Goal: Task Accomplishment & Management: Manage account settings

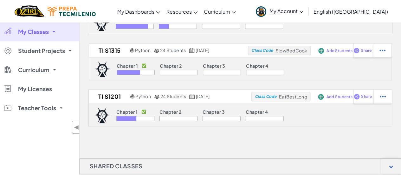
scroll to position [53, 0]
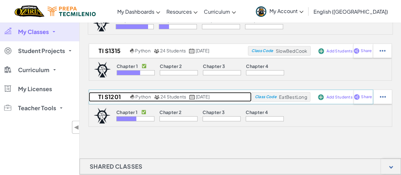
click at [94, 99] on h2 "TI S1201" at bounding box center [109, 97] width 40 height 10
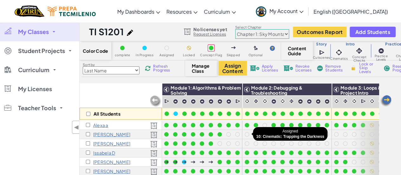
scroll to position [0, 66]
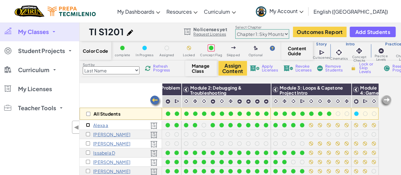
click at [87, 123] on input "checkbox" at bounding box center [88, 125] width 4 height 4
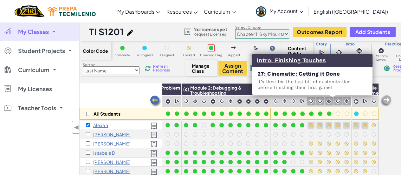
click at [335, 100] on img at bounding box center [338, 101] width 6 height 6
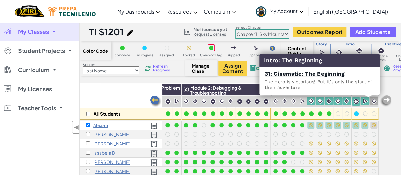
click at [371, 101] on img at bounding box center [374, 101] width 6 height 6
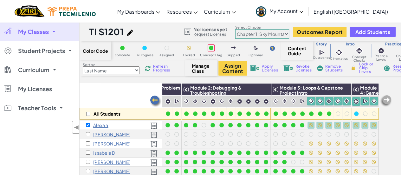
click at [361, 67] on span "Lock or Skip Levels" at bounding box center [368, 67] width 19 height 11
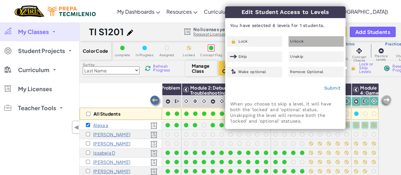
click at [307, 41] on div "Unlock" at bounding box center [315, 41] width 55 height 10
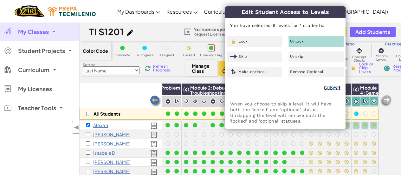
click at [327, 87] on link "Submit" at bounding box center [332, 87] width 16 height 5
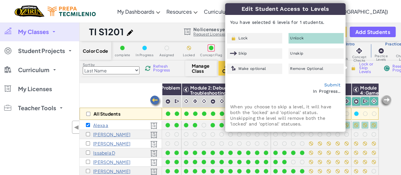
click at [323, 94] on div "In Progress.." at bounding box center [285, 91] width 110 height 6
click at [268, 42] on div "Lock" at bounding box center [254, 38] width 55 height 10
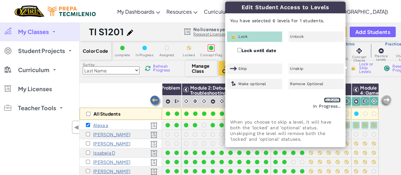
click at [327, 99] on link "Submit" at bounding box center [332, 99] width 16 height 5
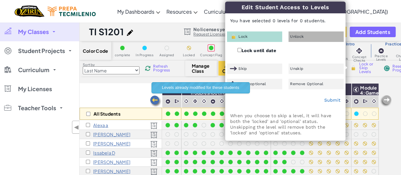
click at [297, 35] on span "Unlock" at bounding box center [297, 37] width 14 height 4
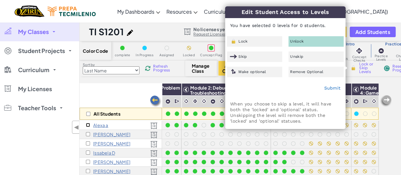
click at [88, 125] on input "checkbox" at bounding box center [88, 125] width 4 height 4
checkbox input "true"
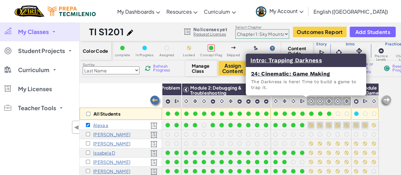
click at [308, 101] on img at bounding box center [311, 101] width 6 height 6
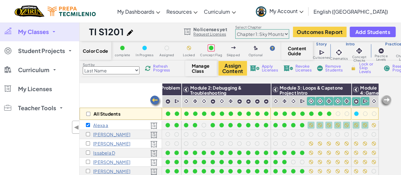
click at [362, 69] on span "Lock or Skip Levels" at bounding box center [368, 67] width 19 height 11
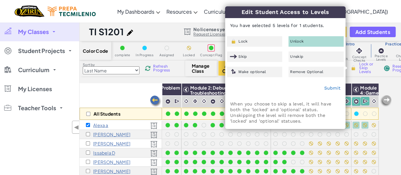
click at [296, 42] on span "Unlock" at bounding box center [297, 41] width 14 height 4
click at [326, 90] on link "Submit" at bounding box center [332, 87] width 16 height 5
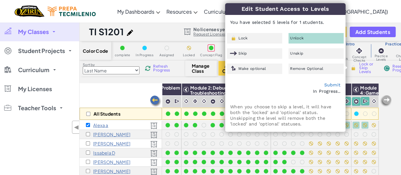
click at [136, 94] on div "All Students" at bounding box center [121, 101] width 82 height 37
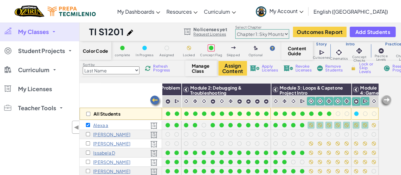
scroll to position [0, 66]
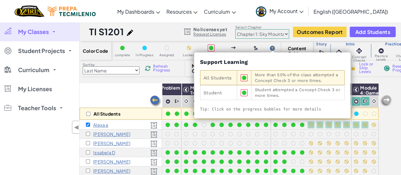
click at [273, 48] on img at bounding box center [272, 48] width 5 height 5
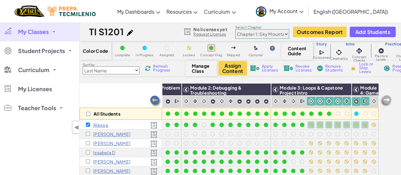
click at [295, 52] on span "Content Guide" at bounding box center [297, 51] width 19 height 10
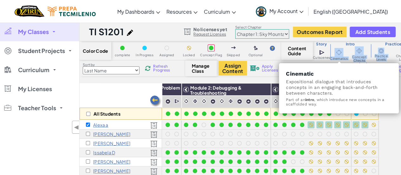
drag, startPoint x: 393, startPoint y: 52, endPoint x: 335, endPoint y: 47, distance: 57.9
click at [335, 47] on div "Story Cutscenes Cinematics Concept Checks Practice Levels Challenge Levels Caps…" at bounding box center [376, 51] width 127 height 22
click at [335, 47] on div "Cinematics" at bounding box center [339, 54] width 18 height 15
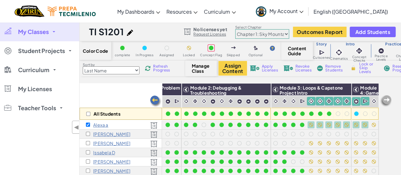
click at [388, 81] on div "Color Code complete In Progress Assigned Locked Concept Flag Skipped Optional C…" at bounding box center [240, 122] width 321 height 163
click at [74, 130] on span "◀" at bounding box center [76, 126] width 5 height 9
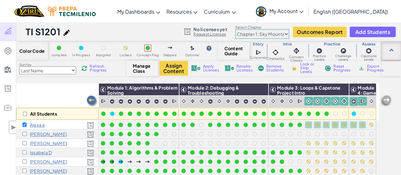
click at [391, 49] on div at bounding box center [391, 50] width 4 height 4
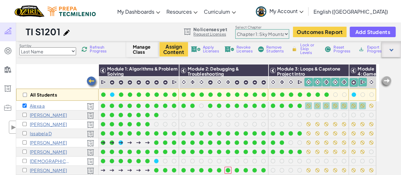
click at [391, 49] on div at bounding box center [391, 49] width 4 height 4
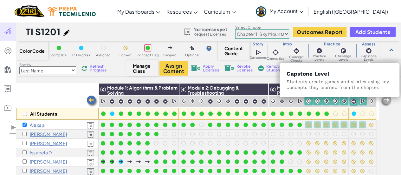
click at [369, 53] on img at bounding box center [368, 51] width 6 height 6
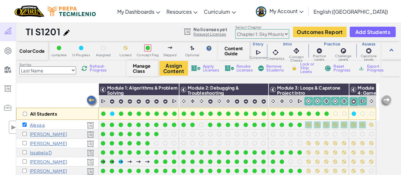
click at [388, 80] on div "Color Code complete In Progress Assigned Locked Concept Flag Skipped Optional C…" at bounding box center [208, 122] width 385 height 163
click at [394, 70] on div at bounding box center [391, 68] width 20 height 16
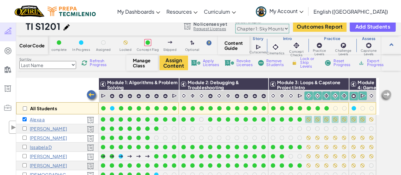
scroll to position [0, 0]
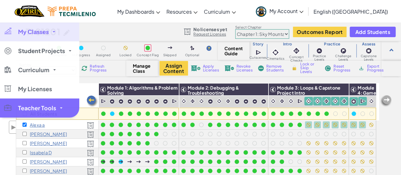
click at [24, 111] on span "Teacher Tools" at bounding box center [37, 108] width 38 height 6
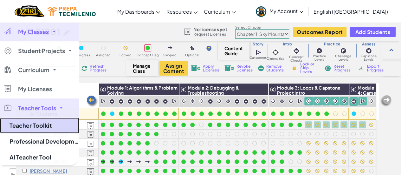
click at [25, 120] on link "Teacher Toolkit" at bounding box center [39, 125] width 79 height 16
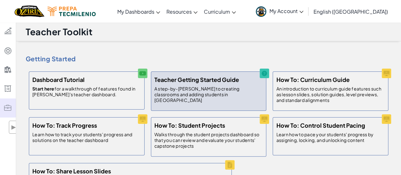
scroll to position [61, 0]
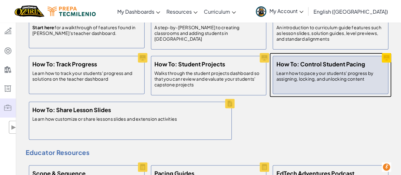
click at [311, 74] on p "Learn how to pace your students' progress by assigning, locking, and unlocking …" at bounding box center [330, 75] width 109 height 11
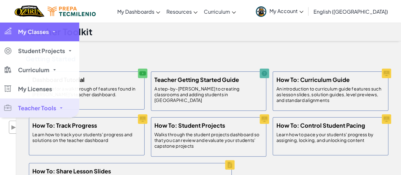
click at [32, 31] on span "My Classes" at bounding box center [33, 32] width 31 height 6
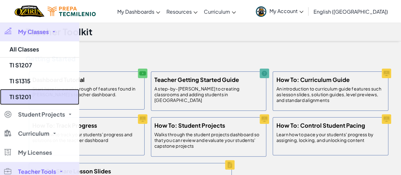
click at [31, 100] on link "TI S1201" at bounding box center [39, 97] width 79 height 16
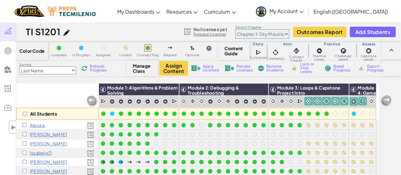
scroll to position [0, 2]
click at [337, 91] on img at bounding box center [341, 90] width 11 height 10
checkbox input "true"
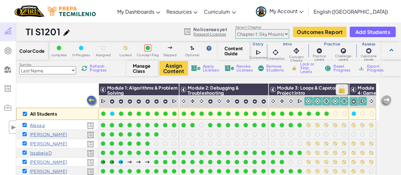
checkbox input "true"
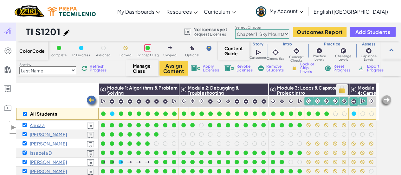
checkbox input "true"
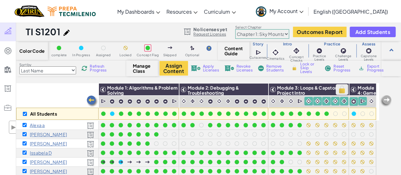
checkbox input "true"
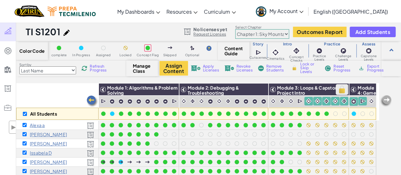
checkbox input "true"
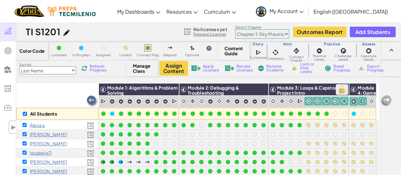
checkbox input "true"
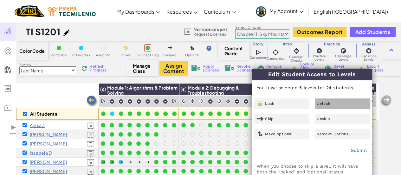
click at [329, 104] on span "Unlock" at bounding box center [324, 103] width 14 height 4
click at [352, 149] on link "Submit" at bounding box center [359, 149] width 16 height 5
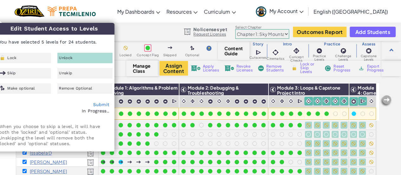
drag, startPoint x: 110, startPoint y: 31, endPoint x: 134, endPoint y: 31, distance: 23.5
checkbox input "false"
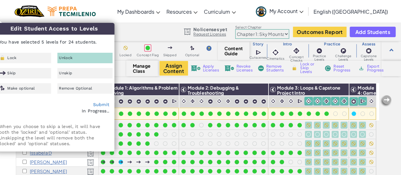
checkbox input "false"
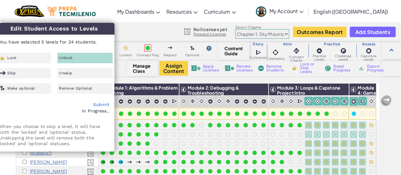
checkbox input "false"
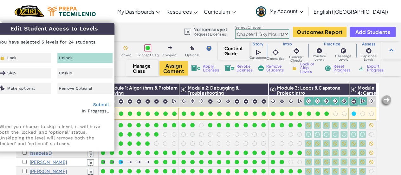
checkbox input "false"
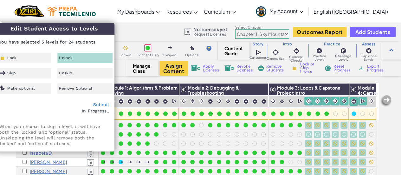
checkbox input "false"
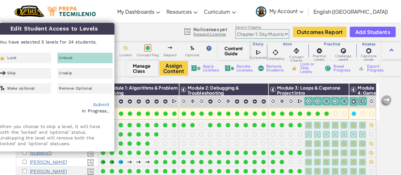
checkbox input "false"
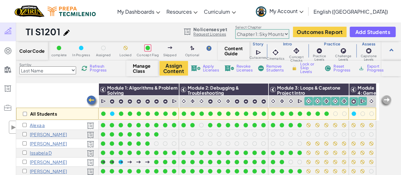
click at [134, 31] on div "TI S1201 Python 24 Students [DATE] No licenses yet Request Licenses Select Chap…" at bounding box center [208, 31] width 385 height 19
click at [342, 89] on img at bounding box center [341, 90] width 11 height 10
checkbox input "true"
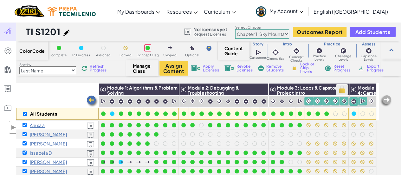
checkbox input "true"
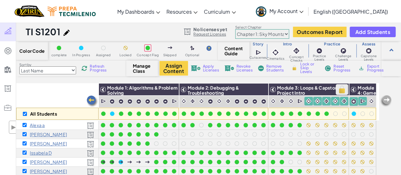
checkbox input "true"
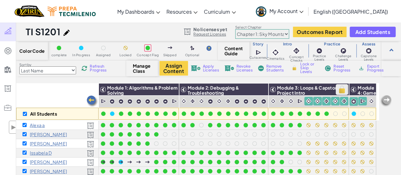
checkbox input "true"
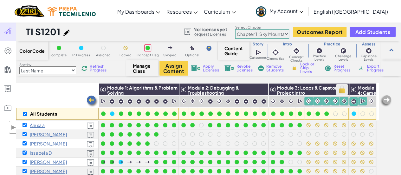
checkbox input "true"
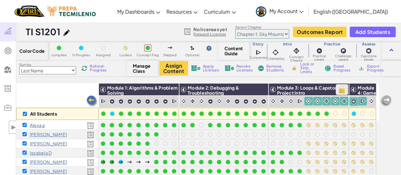
checkbox input "true"
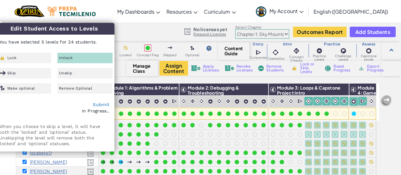
click at [46, 40] on p "You have selected 5 levels for 24 students." at bounding box center [54, 41] width 120 height 15
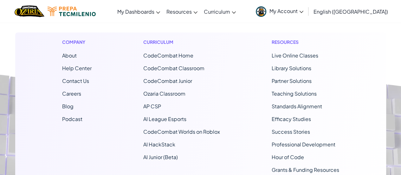
scroll to position [256, 0]
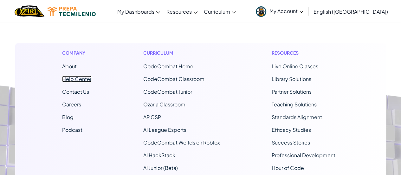
click at [77, 79] on link "Help Center" at bounding box center [76, 78] width 29 height 7
checkbox input "false"
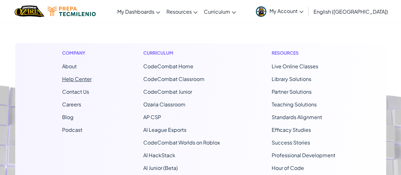
checkbox input "false"
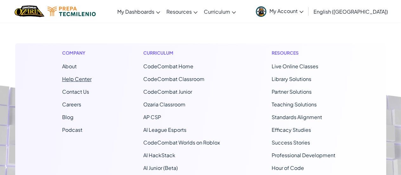
checkbox input "false"
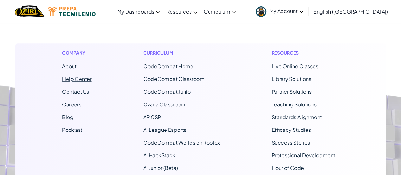
checkbox input "false"
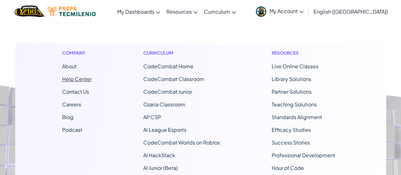
checkbox input "false"
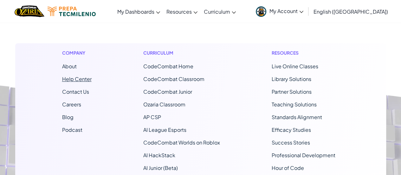
checkbox input "false"
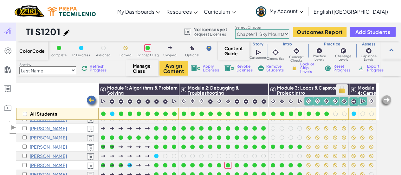
click at [341, 88] on img at bounding box center [341, 90] width 11 height 10
checkbox input "true"
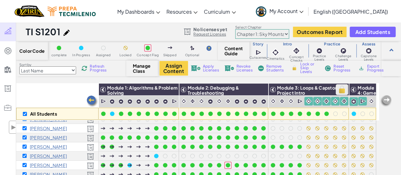
checkbox input "true"
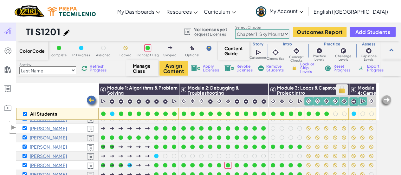
checkbox input "true"
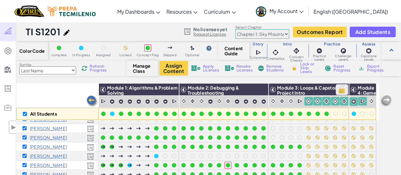
checkbox input "true"
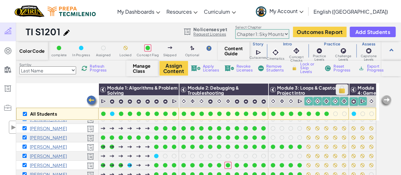
checkbox input "true"
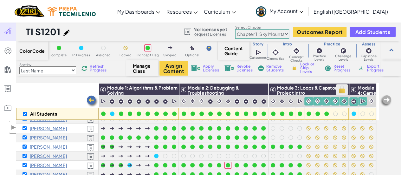
checkbox input "true"
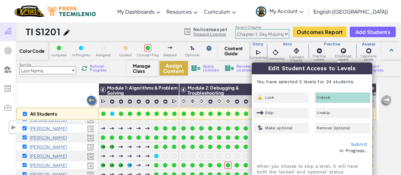
click at [161, 63] on button "Assign Content" at bounding box center [173, 68] width 29 height 15
checkbox input "false"
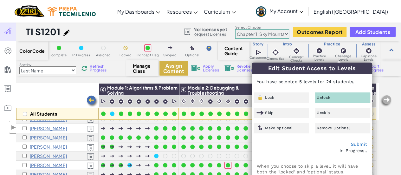
checkbox input "false"
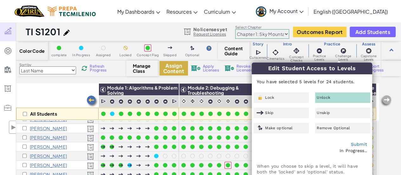
checkbox input "false"
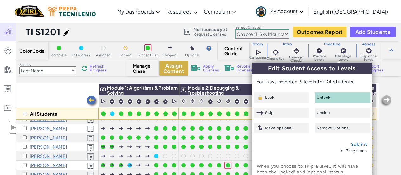
checkbox input "false"
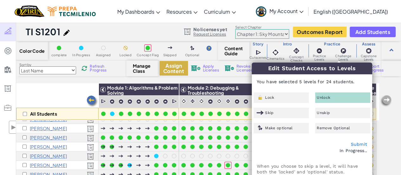
checkbox input "false"
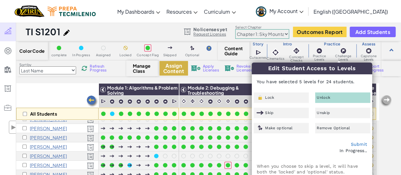
checkbox input "false"
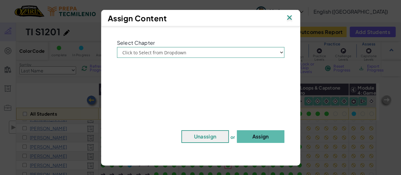
click at [286, 15] on img at bounding box center [289, 18] width 8 height 10
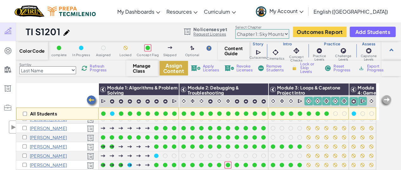
click at [170, 65] on button "Assign Content" at bounding box center [173, 68] width 29 height 15
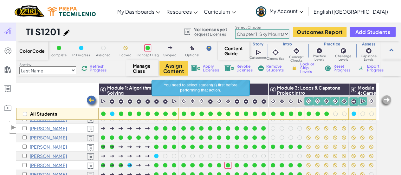
click at [37, 107] on div "All Students" at bounding box center [57, 101] width 82 height 37
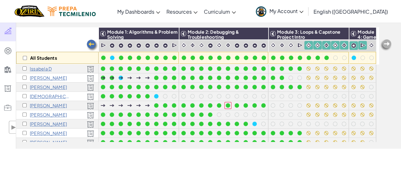
scroll to position [28, 2]
click at [23, 95] on input "checkbox" at bounding box center [25, 96] width 4 height 4
checkbox input "true"
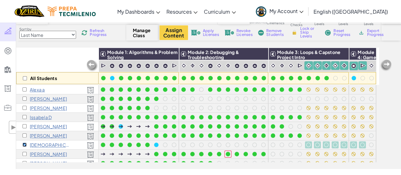
scroll to position [34, 0]
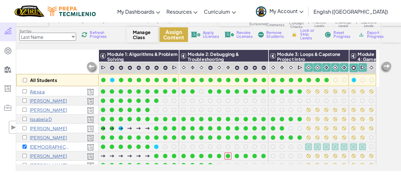
click at [168, 36] on button "Assign Content" at bounding box center [173, 34] width 29 height 15
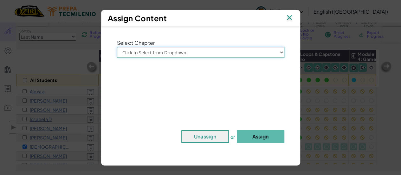
click at [171, 52] on select "Click to Select from Dropdown Chapter 1: [GEOGRAPHIC_DATA] Chapter 2: The Moon …" at bounding box center [200, 52] width 167 height 11
select select "Chapter 2: The Moon Dancers"
click at [117, 47] on select "Click to Select from Dropdown Chapter 1: [GEOGRAPHIC_DATA] Chapter 2: The Moon …" at bounding box center [200, 52] width 167 height 11
click at [260, 134] on button "Assign" at bounding box center [261, 136] width 48 height 13
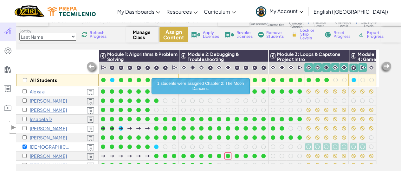
click at [177, 38] on button "Assign Content" at bounding box center [173, 34] width 29 height 15
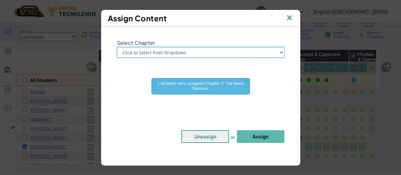
click at [172, 53] on select "Click to Select from Dropdown Chapter 1: [GEOGRAPHIC_DATA] Chapter 2: The Moon …" at bounding box center [200, 52] width 167 height 11
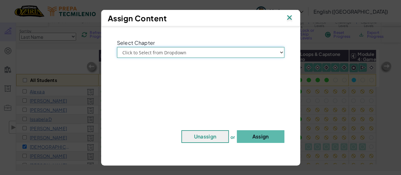
select select "Chapter 1: Sky Mountain"
click at [117, 47] on select "Click to Select from Dropdown Chapter 1: [GEOGRAPHIC_DATA] Chapter 2: The Moon …" at bounding box center [200, 52] width 167 height 11
click at [289, 17] on img at bounding box center [289, 18] width 8 height 10
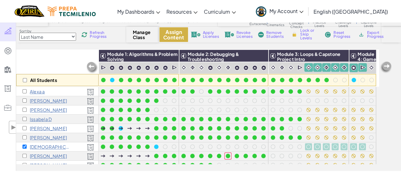
click at [172, 32] on button "Assign Content" at bounding box center [173, 34] width 29 height 15
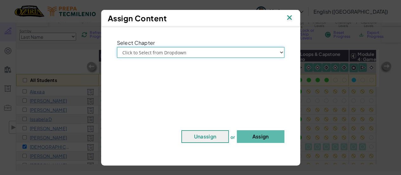
click at [169, 49] on select "Click to Select from Dropdown Chapter 1: [GEOGRAPHIC_DATA] Chapter 2: The Moon …" at bounding box center [200, 52] width 167 height 11
select select "Chapter 1: Sky Mountain"
click at [117, 47] on select "Click to Select from Dropdown Chapter 1: [GEOGRAPHIC_DATA] Chapter 2: The Moon …" at bounding box center [200, 52] width 167 height 11
click at [197, 136] on button "Unassign" at bounding box center [205, 136] width 48 height 13
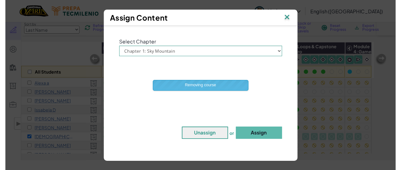
scroll to position [40, 0]
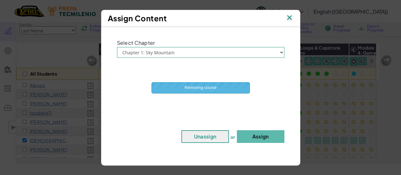
click at [200, 88] on span "Removing course" at bounding box center [200, 87] width 32 height 5
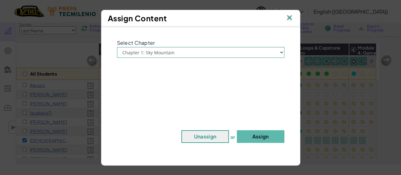
click at [200, 88] on div "Select Chapter Click to Select from Dropdown Chapter 1: [GEOGRAPHIC_DATA] Chapt…" at bounding box center [200, 92] width 193 height 126
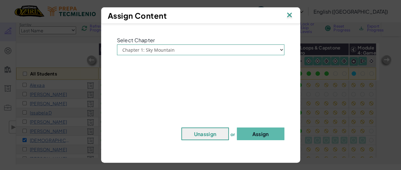
click at [288, 15] on img at bounding box center [289, 16] width 8 height 10
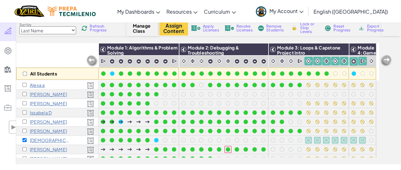
click at [35, 139] on p "[DEMOGRAPHIC_DATA] E" at bounding box center [50, 140] width 40 height 5
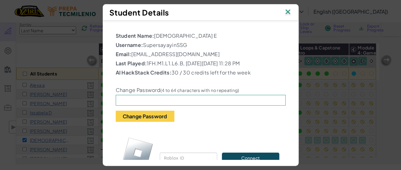
scroll to position [36, 0]
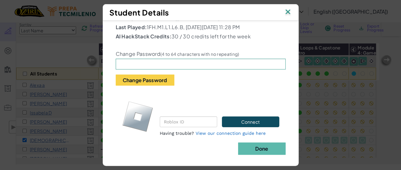
click at [288, 8] on img at bounding box center [288, 13] width 8 height 10
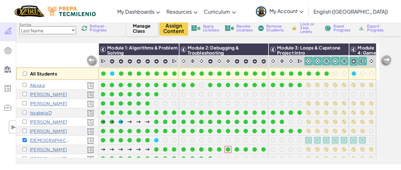
click at [50, 56] on div "All Students" at bounding box center [57, 61] width 82 height 37
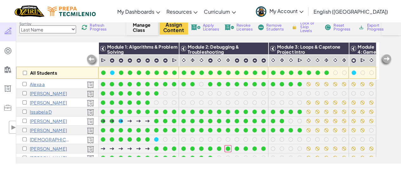
scroll to position [49, 0]
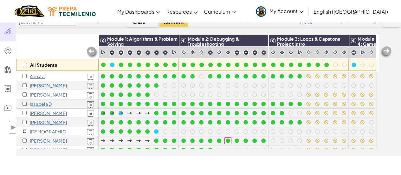
click at [23, 131] on input "checkbox" at bounding box center [25, 131] width 4 height 4
checkbox input "true"
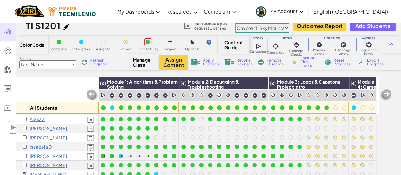
scroll to position [0, 0]
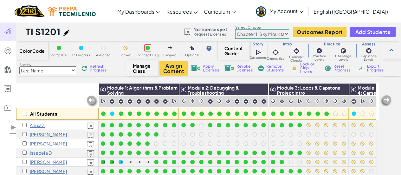
click at [260, 36] on select "Chapter 1: Sky Mountain Chapter 2: The Moon Dancers Chapter 3: The Phoenix Land…" at bounding box center [262, 34] width 54 height 10
select select "5d8a57abe8919b28d5113af1"
click at [235, 29] on select "Chapter 1: Sky Mountain Chapter 2: The Moon Dancers Chapter 3: The Phoenix Land…" at bounding box center [262, 34] width 54 height 10
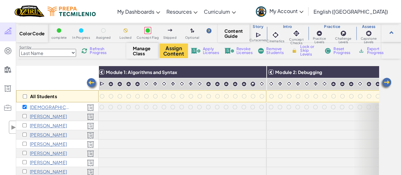
scroll to position [31, 0]
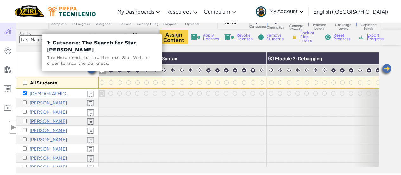
click at [103, 69] on img at bounding box center [103, 70] width 6 height 6
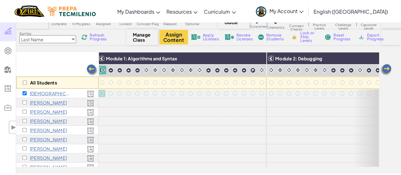
click at [294, 39] on img at bounding box center [294, 37] width 7 height 6
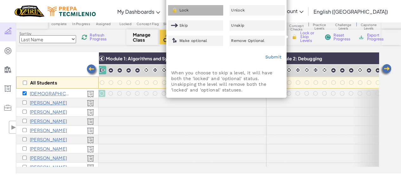
click at [204, 9] on div "Lock" at bounding box center [195, 10] width 55 height 10
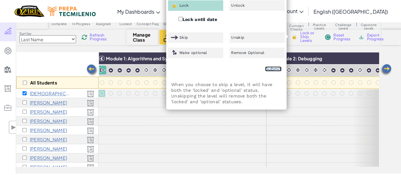
click at [272, 66] on link "Submit" at bounding box center [273, 68] width 16 height 5
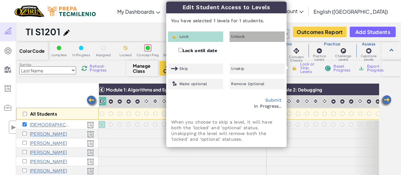
click at [240, 38] on span "Unlock" at bounding box center [238, 37] width 14 height 4
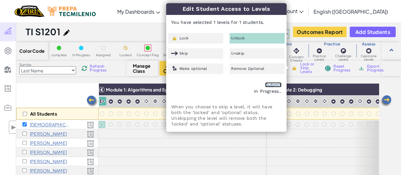
click at [273, 83] on link "Submit" at bounding box center [273, 84] width 16 height 5
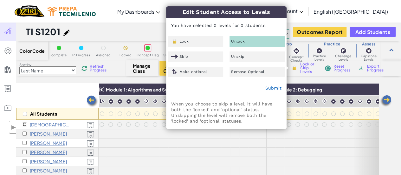
click at [25, 124] on input "checkbox" at bounding box center [25, 124] width 4 height 4
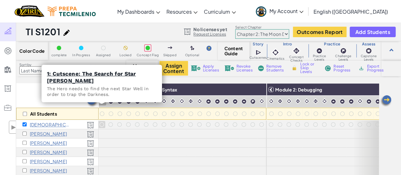
click at [100, 100] on img at bounding box center [103, 101] width 6 height 6
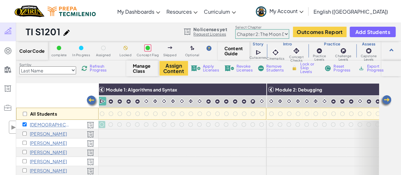
click at [308, 67] on span "Lock or Skip Levels" at bounding box center [309, 67] width 19 height 11
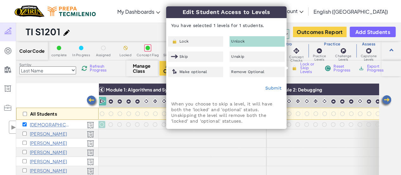
click at [257, 38] on div "Unlock" at bounding box center [257, 41] width 55 height 10
click at [271, 87] on link "Submit" at bounding box center [273, 87] width 16 height 5
checkbox input "false"
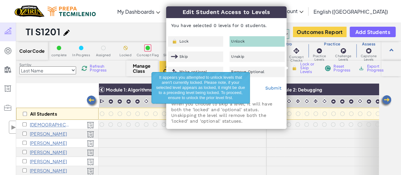
click at [193, 92] on span "It appears you attempted to unlock levels that aren't currently locked. Please …" at bounding box center [200, 87] width 89 height 25
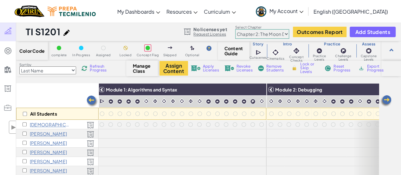
click at [67, 95] on div "All Students" at bounding box center [57, 101] width 82 height 37
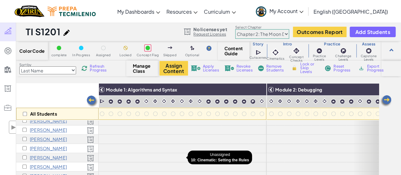
scroll to position [0, 1]
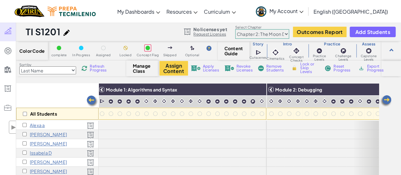
click at [247, 31] on select "Chapter 1: Sky Mountain Chapter 2: The Moon Dancers Chapter 3: The Phoenix Land…" at bounding box center [262, 34] width 54 height 10
select select "5d41d731a8d1836b5aa3cba1"
click at [235, 29] on select "Chapter 1: Sky Mountain Chapter 2: The Moon Dancers Chapter 3: The Phoenix Land…" at bounding box center [262, 34] width 54 height 10
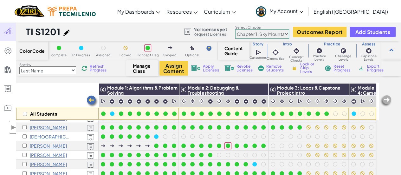
scroll to position [43, 1]
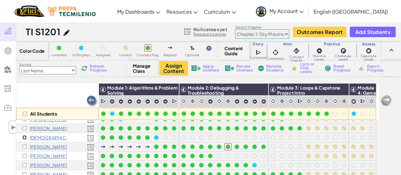
click at [24, 136] on input "checkbox" at bounding box center [25, 137] width 4 height 4
checkbox input "true"
click at [170, 68] on button "Assign Content" at bounding box center [173, 68] width 29 height 15
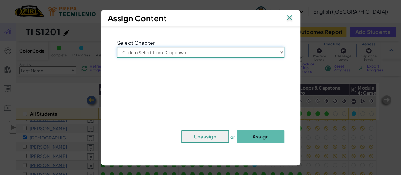
click at [169, 53] on select "Click to Select from Dropdown Chapter 1: [GEOGRAPHIC_DATA] Chapter 2: The Moon …" at bounding box center [200, 52] width 167 height 11
click at [166, 58] on div "Select Chapter Click to Select from Dropdown Chapter 1: [GEOGRAPHIC_DATA] Chapt…" at bounding box center [200, 92] width 193 height 126
click at [155, 45] on div "Select Chapter Click to Select from Dropdown Chapter 1: [GEOGRAPHIC_DATA] Chapt…" at bounding box center [200, 48] width 177 height 20
select select "Chapter 1: Sky Mountain"
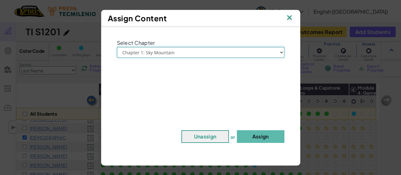
click at [117, 47] on select "Click to Select from Dropdown Chapter 1: [GEOGRAPHIC_DATA] Chapter 2: The Moon …" at bounding box center [200, 52] width 167 height 11
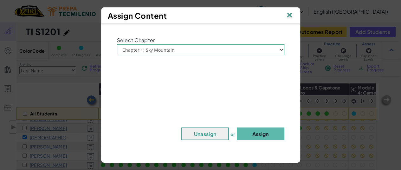
click at [148, 70] on div "Select Chapter Click to Select from Dropdown Chapter 1: [GEOGRAPHIC_DATA] Chapt…" at bounding box center [200, 90] width 193 height 126
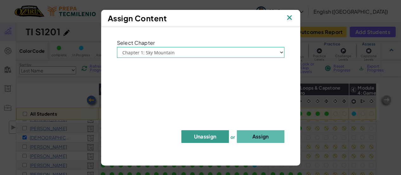
click at [191, 134] on button "Unassign" at bounding box center [205, 136] width 48 height 13
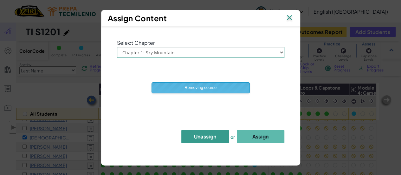
click at [191, 134] on button "Unassign" at bounding box center [205, 136] width 48 height 13
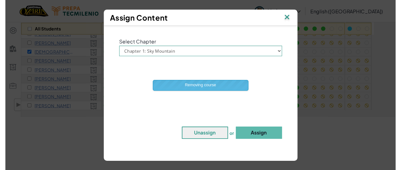
scroll to position [77, 0]
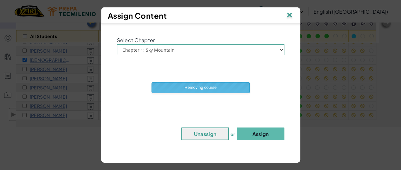
click at [57, 111] on div "Assign Content Select Chapter Click to Select from Dropdown Chapter 1: [GEOGRAP…" at bounding box center [200, 85] width 401 height 170
click at [75, 81] on div "Assign Content Select Chapter Click to Select from Dropdown Chapter 1: [GEOGRAP…" at bounding box center [200, 85] width 401 height 170
click at [181, 85] on div "Removing course" at bounding box center [201, 87] width 98 height 10
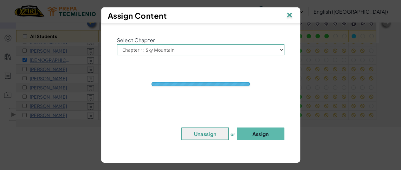
click at [181, 85] on div "Select Chapter Click to Select from Dropdown Chapter 1: [GEOGRAPHIC_DATA] Chapt…" at bounding box center [200, 90] width 193 height 126
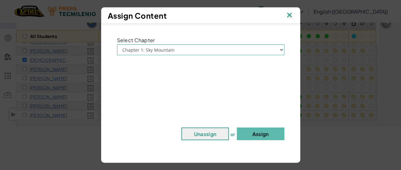
click at [181, 85] on div "Select Chapter Click to Select from Dropdown Chapter 1: [GEOGRAPHIC_DATA] Chapt…" at bounding box center [200, 90] width 193 height 126
click at [289, 16] on img at bounding box center [289, 16] width 8 height 10
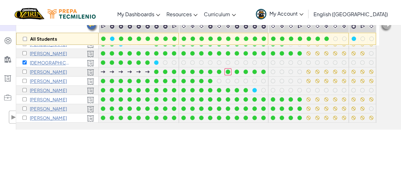
scroll to position [148, 1]
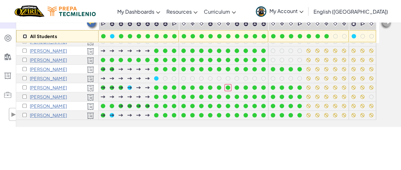
click at [25, 37] on input "checkbox" at bounding box center [25, 36] width 4 height 4
checkbox input "true"
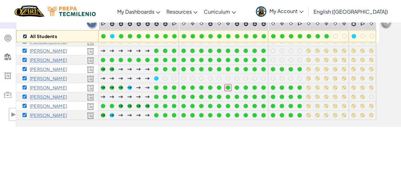
checkbox input "true"
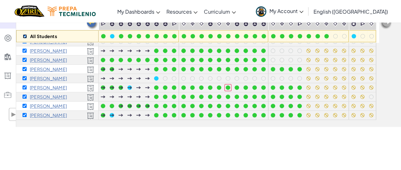
checkbox input "true"
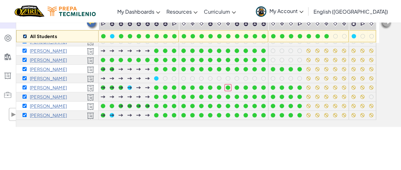
checkbox input "true"
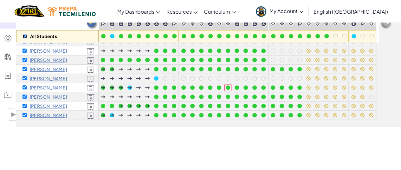
checkbox input "true"
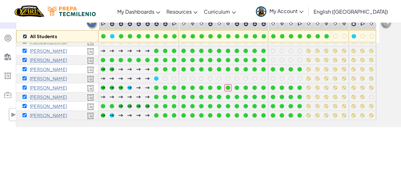
click at [25, 37] on input "checkbox" at bounding box center [25, 36] width 4 height 4
checkbox input "false"
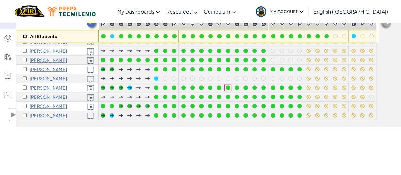
checkbox input "false"
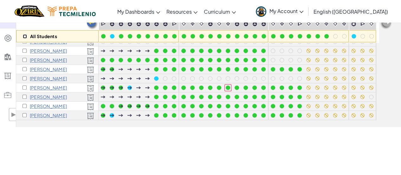
checkbox input "false"
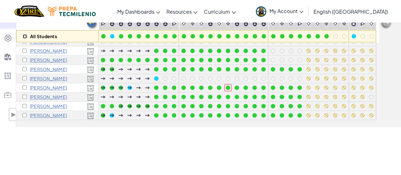
checkbox input "false"
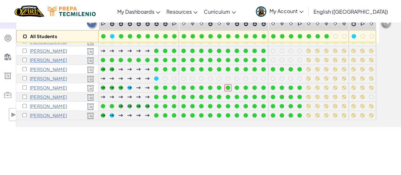
checkbox input "false"
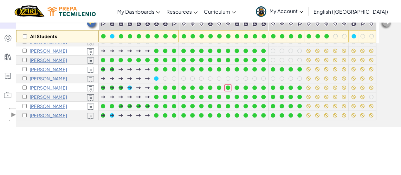
click at [25, 113] on div "[PERSON_NAME]" at bounding box center [45, 115] width 44 height 5
click at [24, 113] on input "checkbox" at bounding box center [25, 115] width 4 height 4
checkbox input "true"
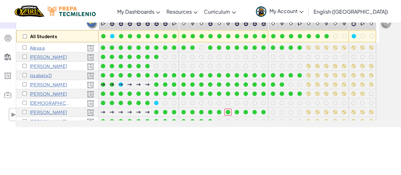
scroll to position [0, 0]
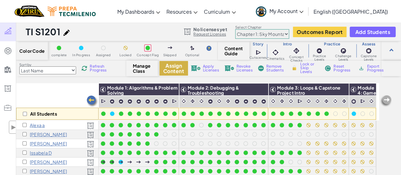
click at [162, 72] on button "Assign Content" at bounding box center [173, 68] width 29 height 15
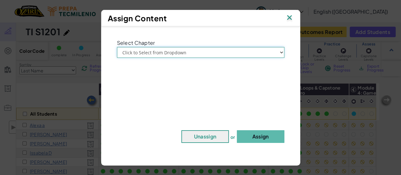
click at [159, 55] on select "Click to Select from Dropdown Chapter 1: [GEOGRAPHIC_DATA] Chapter 2: The Moon …" at bounding box center [200, 52] width 167 height 11
select select "Chapter 1: Sky Mountain"
click at [117, 47] on select "Click to Select from Dropdown Chapter 1: [GEOGRAPHIC_DATA] Chapter 2: The Moon …" at bounding box center [200, 52] width 167 height 11
click at [246, 136] on button "Assign" at bounding box center [261, 136] width 48 height 13
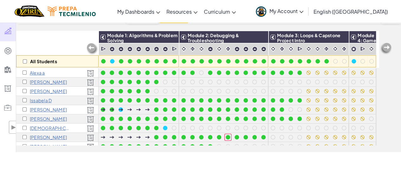
scroll to position [148, 0]
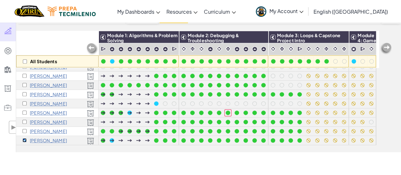
click at [23, 138] on input "checkbox" at bounding box center [25, 140] width 4 height 4
checkbox input "false"
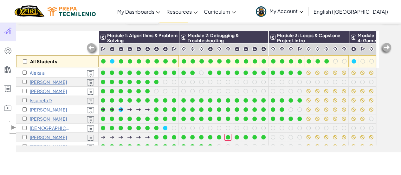
scroll to position [0, 0]
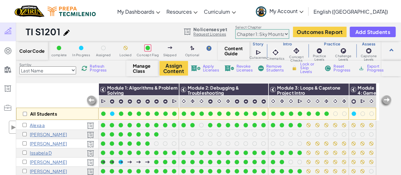
click at [245, 37] on select "Chapter 1: Sky Mountain Chapter 2: The Moon Dancers Chapter 3: The Phoenix Land…" at bounding box center [262, 34] width 54 height 10
select select "5d8a57abe8919b28d5113af1"
click at [235, 29] on select "Chapter 1: Sky Mountain Chapter 2: The Moon Dancers Chapter 3: The Phoenix Land…" at bounding box center [262, 34] width 54 height 10
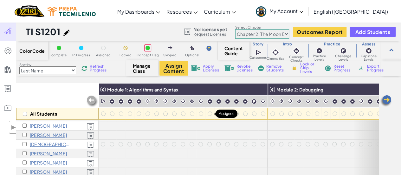
scroll to position [36, 0]
click at [24, 142] on input "checkbox" at bounding box center [25, 144] width 4 height 4
checkbox input "true"
click at [168, 69] on button "Assign Content" at bounding box center [173, 68] width 29 height 15
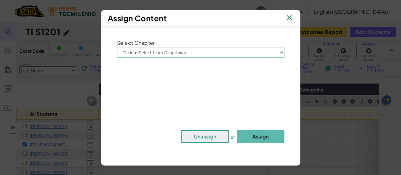
click at [160, 58] on div "Select Chapter Click to Select from Dropdown Chapter 1: [GEOGRAPHIC_DATA] Chapt…" at bounding box center [200, 92] width 193 height 126
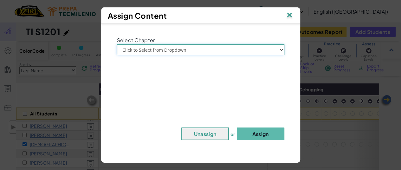
click at [148, 48] on select "Click to Select from Dropdown Chapter 1: [GEOGRAPHIC_DATA] Chapter 2: The Moon …" at bounding box center [200, 49] width 167 height 11
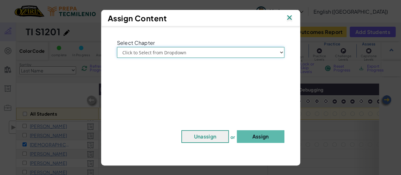
select select "Chapter 1: Sky Mountain"
click at [117, 47] on select "Click to Select from Dropdown Chapter 1: [GEOGRAPHIC_DATA] Chapter 2: The Moon …" at bounding box center [200, 52] width 167 height 11
click at [191, 132] on button "Unassign" at bounding box center [205, 136] width 48 height 13
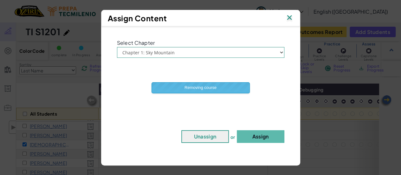
click at [294, 17] on div "Assign Content" at bounding box center [200, 18] width 199 height 16
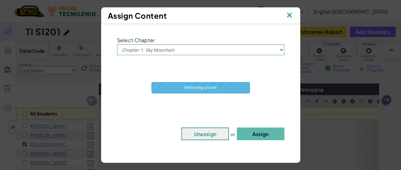
click at [290, 16] on img at bounding box center [289, 16] width 8 height 10
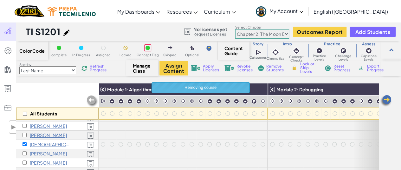
click at [260, 29] on label "Select Chapter" at bounding box center [262, 27] width 54 height 5
click at [262, 34] on select "Chapter 1: Sky Mountain Chapter 2: The Moon Dancers Chapter 3: The Phoenix Land…" at bounding box center [262, 34] width 54 height 10
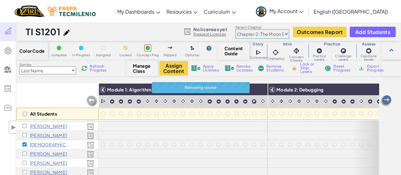
select select "5d41d731a8d1836b5aa3cba1"
click at [235, 29] on select "Chapter 1: Sky Mountain Chapter 2: The Moon Dancers Chapter 3: The Phoenix Land…" at bounding box center [262, 34] width 54 height 10
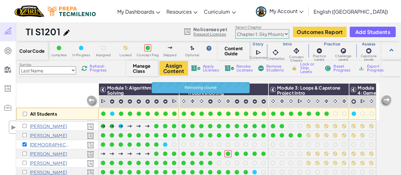
click at [172, 86] on div "Removing course" at bounding box center [201, 87] width 98 height 10
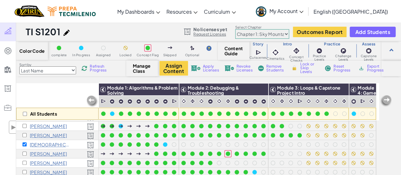
click at [195, 79] on div "Color Code complete In Progress Assigned Locked Concept Flag Skipped Optional C…" at bounding box center [208, 122] width 385 height 163
click at [41, 10] on img "Home" at bounding box center [29, 11] width 29 height 13
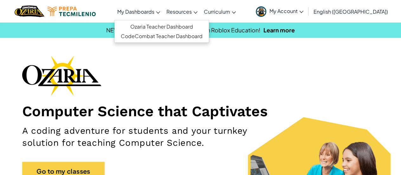
click at [154, 13] on span "My Dashboards" at bounding box center [135, 11] width 37 height 7
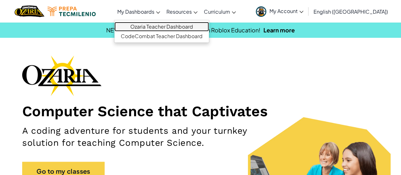
click at [167, 24] on link "Ozaria Teacher Dashboard" at bounding box center [161, 27] width 94 height 10
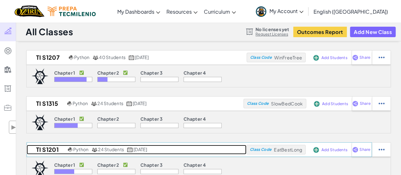
click at [46, 148] on h2 "TI S1201" at bounding box center [47, 150] width 40 height 10
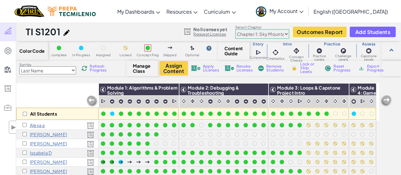
click at [179, 79] on div "Color Code complete In Progress Assigned Locked Concept Flag Skipped Optional C…" at bounding box center [208, 122] width 385 height 163
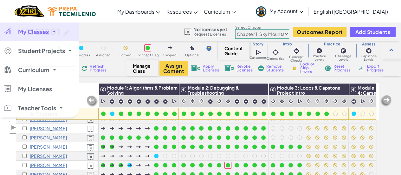
click at [29, 32] on span "My Classes" at bounding box center [33, 32] width 31 height 6
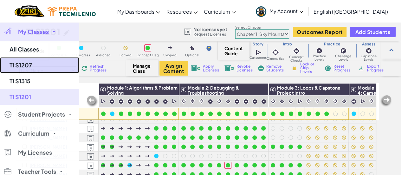
click at [39, 63] on link "TI S1207" at bounding box center [39, 65] width 79 height 16
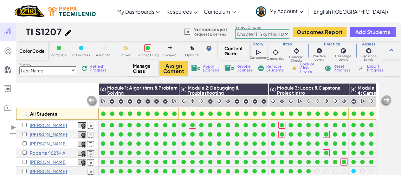
click at [270, 33] on select "Chapter 1: Sky Mountain Chapter 2: The Moon Dancers Chapter 3: The Phoenix Land…" at bounding box center [262, 34] width 54 height 10
select select "5d8a57abe8919b28d5113af1"
click at [235, 29] on select "Chapter 1: Sky Mountain Chapter 2: The Moon Dancers Chapter 3: The Phoenix Land…" at bounding box center [262, 34] width 54 height 10
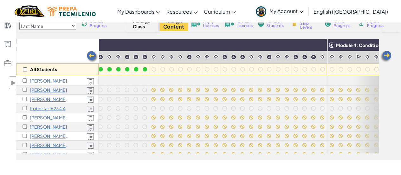
scroll to position [47, 0]
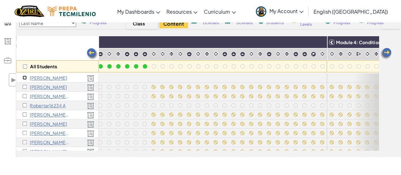
click at [24, 78] on input "checkbox" at bounding box center [25, 77] width 4 height 4
checkbox input "true"
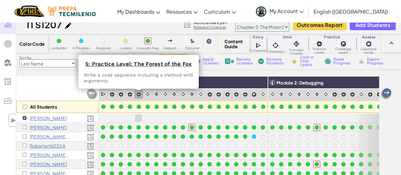
scroll to position [6, 0]
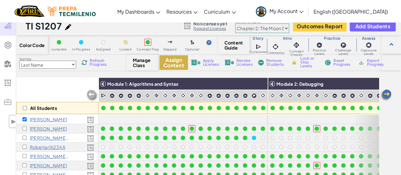
click at [172, 61] on button "Assign Content" at bounding box center [173, 62] width 29 height 15
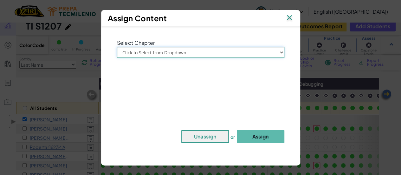
click at [177, 52] on select "Click to Select from Dropdown Chapter 1: [GEOGRAPHIC_DATA] Chapter 2: The Moon …" at bounding box center [200, 52] width 167 height 11
select select "Chapter 2: The Moon Dancers"
click at [117, 47] on select "Click to Select from Dropdown Chapter 1: [GEOGRAPHIC_DATA] Chapter 2: The Moon …" at bounding box center [200, 52] width 167 height 11
click at [244, 135] on button "Assign" at bounding box center [261, 136] width 48 height 13
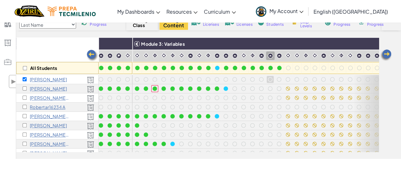
scroll to position [0, 0]
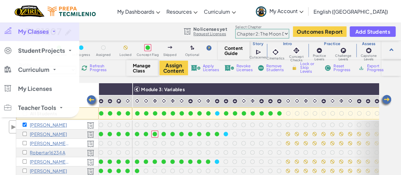
click at [31, 31] on span "My Classes" at bounding box center [33, 32] width 31 height 6
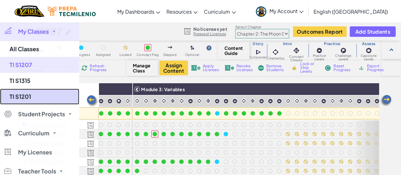
click at [41, 93] on link "TI S1201" at bounding box center [39, 96] width 79 height 16
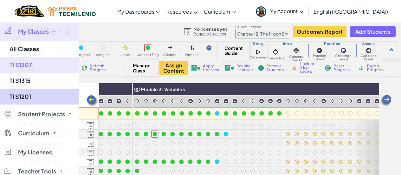
select select "5d41d731a8d1836b5aa3cba1"
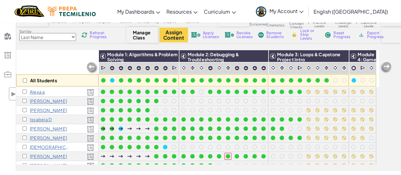
scroll to position [33, 0]
click at [339, 57] on img at bounding box center [341, 57] width 11 height 10
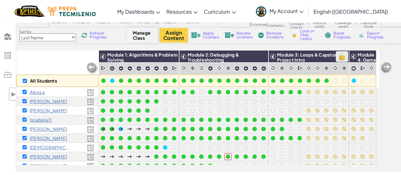
checkbox input "true"
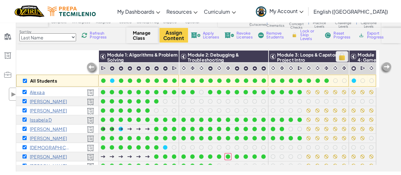
checkbox input "true"
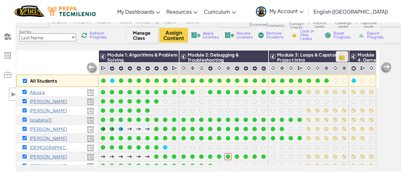
checkbox input "true"
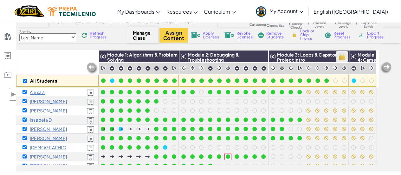
checkbox input "true"
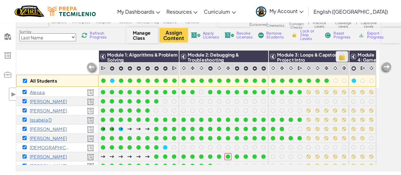
checkbox input "true"
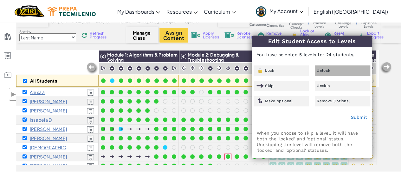
click at [322, 69] on span "Unlock" at bounding box center [324, 70] width 14 height 4
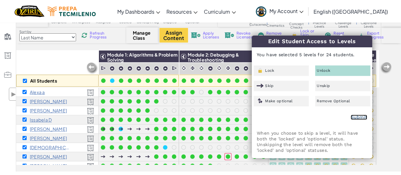
click at [353, 118] on link "Submit" at bounding box center [359, 116] width 16 height 5
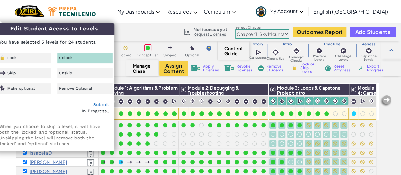
click at [160, 32] on div "TI S1201 Python 24 Students [DATE] No licenses yet Request Licenses Select Chap…" at bounding box center [208, 31] width 385 height 19
checkbox input "false"
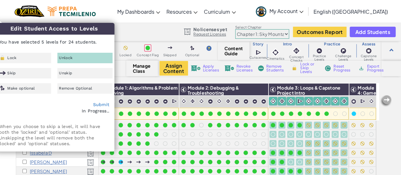
checkbox input "false"
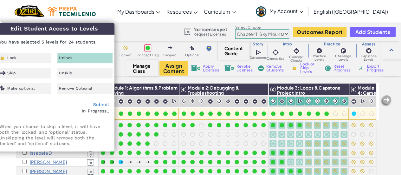
checkbox input "false"
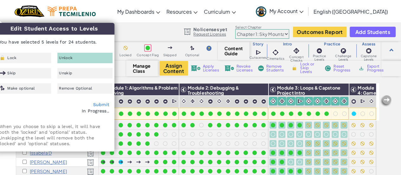
checkbox input "false"
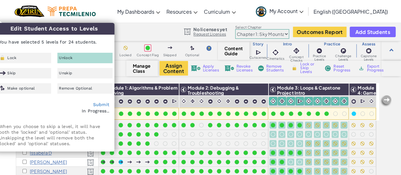
checkbox input "false"
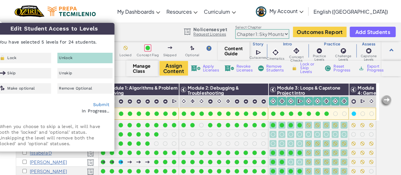
checkbox input "false"
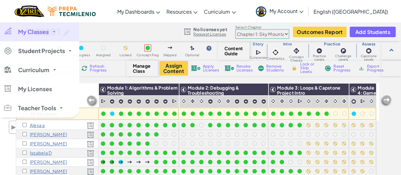
click at [25, 31] on span "My Classes" at bounding box center [33, 32] width 31 height 6
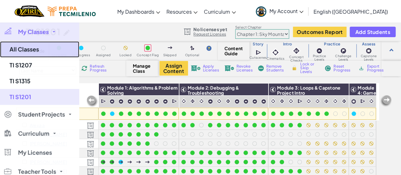
click at [36, 51] on link "All Classes" at bounding box center [39, 49] width 79 height 16
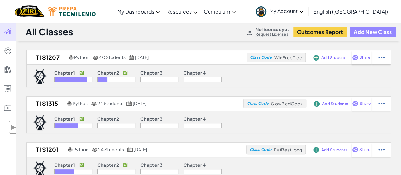
click at [363, 31] on button "Add New Class" at bounding box center [373, 32] width 46 height 10
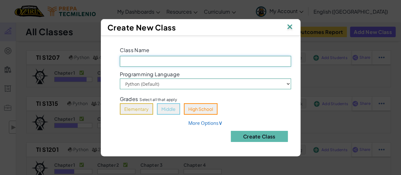
click at [160, 56] on input "Class Name Field is required" at bounding box center [205, 61] width 171 height 11
type input "Temporary"
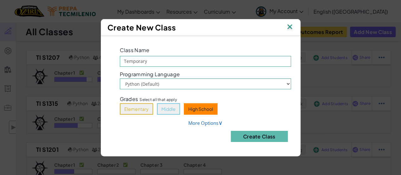
click at [195, 109] on button "High School" at bounding box center [201, 108] width 34 height 11
click at [239, 137] on button "Create Class" at bounding box center [259, 136] width 57 height 11
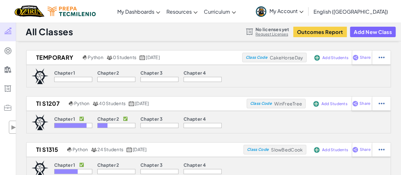
click at [280, 81] on div "Chapter 1 Chapter 2 Chapter 3 Chapter 4" at bounding box center [208, 76] width 365 height 23
click at [260, 78] on div "Chapter 1 Chapter 2 Chapter 3 Chapter 4" at bounding box center [208, 76] width 365 height 23
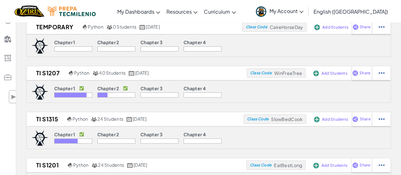
scroll to position [36, 0]
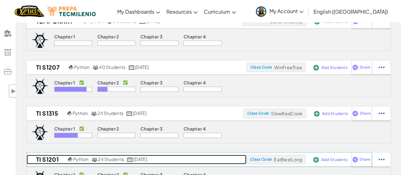
click at [47, 154] on h2 "TI S1201" at bounding box center [47, 159] width 40 height 10
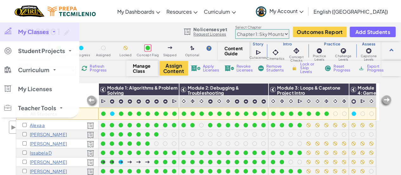
click at [25, 32] on span "My Classes" at bounding box center [33, 32] width 31 height 6
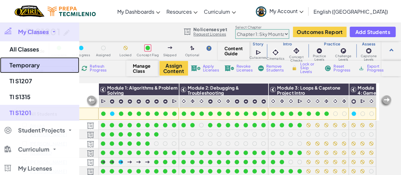
click at [31, 64] on link "Temporary" at bounding box center [39, 65] width 79 height 16
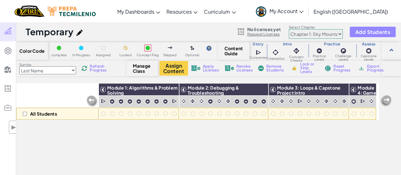
click at [366, 28] on button "Add Students" at bounding box center [373, 32] width 46 height 10
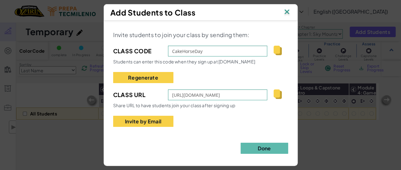
click at [288, 14] on img at bounding box center [287, 13] width 8 height 10
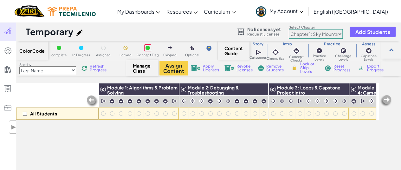
click at [102, 72] on span "Refresh Progress" at bounding box center [100, 68] width 20 height 8
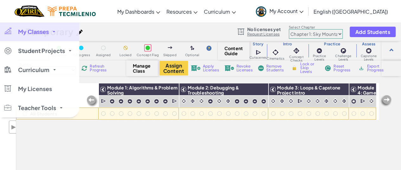
click at [29, 32] on span "My Classes" at bounding box center [33, 32] width 31 height 6
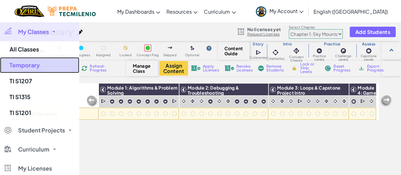
click at [29, 63] on link "Temporary" at bounding box center [39, 65] width 79 height 16
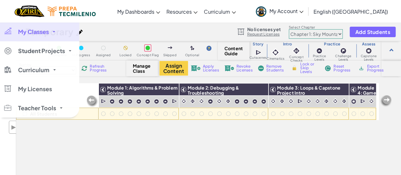
click at [39, 40] on link "My Classes" at bounding box center [39, 31] width 79 height 19
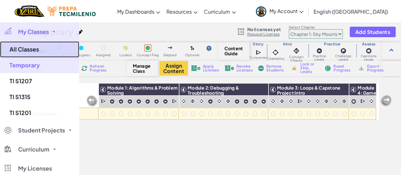
click at [37, 50] on link "All Classes" at bounding box center [39, 49] width 79 height 16
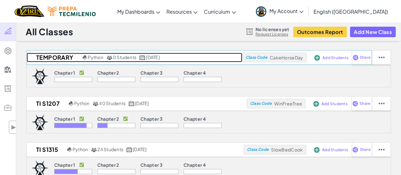
click at [67, 53] on h2 "Temporary" at bounding box center [54, 58] width 55 height 10
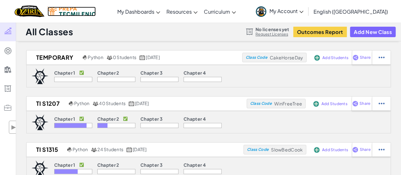
click at [74, 13] on img at bounding box center [72, 12] width 48 height 10
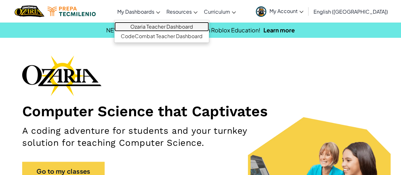
click at [164, 27] on link "Ozaria Teacher Dashboard" at bounding box center [161, 27] width 94 height 10
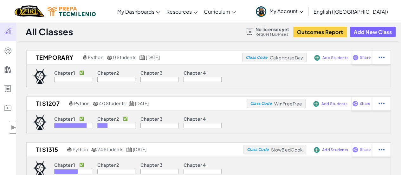
click at [253, 74] on div "Chapter 1 ✅ Chapter 2 Chapter 3 Chapter 4" at bounding box center [208, 76] width 365 height 23
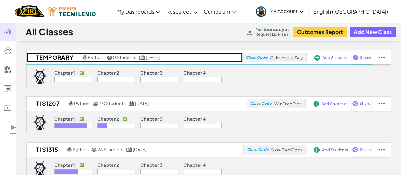
click at [219, 54] on link "Temporary Python 0 Students [DATE]" at bounding box center [135, 58] width 216 height 10
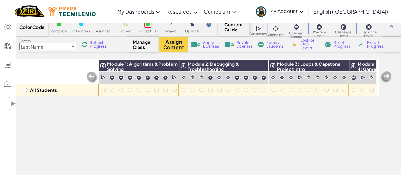
click at [94, 48] on span "Refresh Progress" at bounding box center [100, 45] width 20 height 8
click at [85, 44] on img at bounding box center [84, 45] width 6 height 6
click at [87, 118] on div "All Students Module 1: Algorithms & Problem Solving Module 2: Debugging & Troub…" at bounding box center [197, 85] width 363 height 178
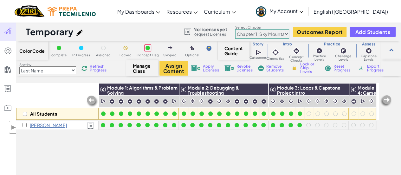
click at [58, 99] on div "All Students" at bounding box center [57, 101] width 82 height 37
click at [262, 139] on div "All Students Module 1: Algorithms & Problem Solving Module 2: Debugging & Troub…" at bounding box center [197, 109] width 363 height 178
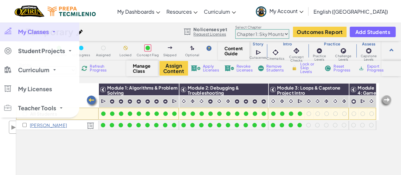
click at [10, 33] on div at bounding box center [7, 30] width 9 height 7
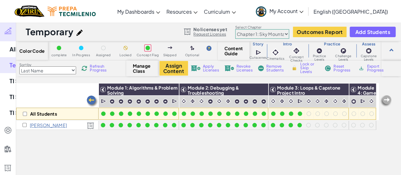
click at [259, 142] on div "All Students Module 1: Algorithms & Problem Solving Module 2: Debugging & Troub…" at bounding box center [197, 109] width 363 height 178
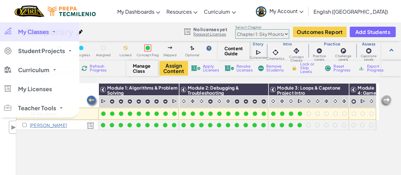
click at [25, 29] on span "My Classes" at bounding box center [33, 32] width 31 height 6
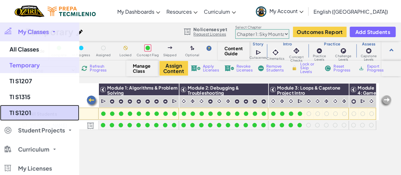
click at [30, 109] on link "TI S1201" at bounding box center [39, 113] width 79 height 16
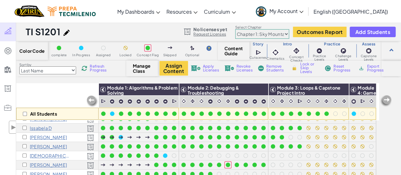
scroll to position [21, 2]
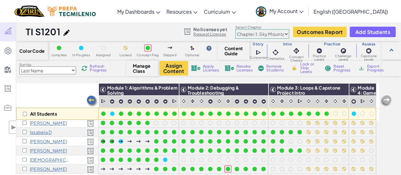
click at [43, 85] on div "All Students" at bounding box center [57, 101] width 82 height 37
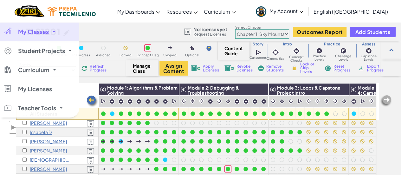
click at [22, 32] on span "My Classes" at bounding box center [33, 32] width 31 height 6
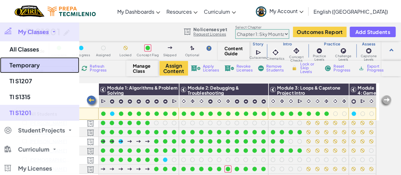
click at [42, 68] on link "Temporary" at bounding box center [39, 65] width 79 height 16
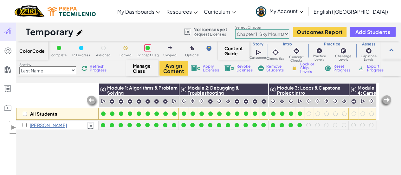
click at [84, 67] on img at bounding box center [84, 68] width 6 height 6
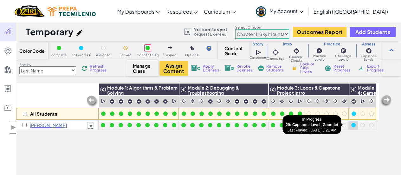
scroll to position [0, 2]
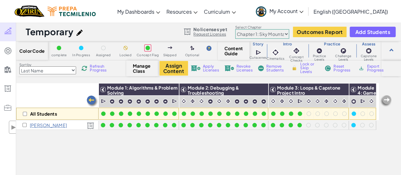
click at [86, 68] on img at bounding box center [84, 68] width 6 height 6
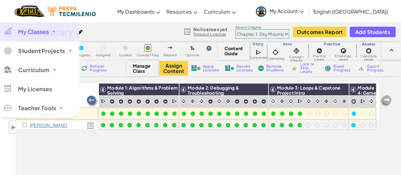
click at [22, 35] on span "My Classes" at bounding box center [33, 32] width 31 height 6
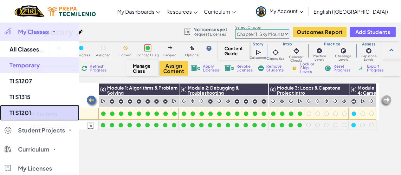
click at [32, 110] on link "TI S1201" at bounding box center [39, 113] width 79 height 16
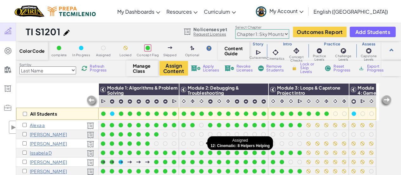
click at [205, 142] on div at bounding box center [201, 143] width 9 height 9
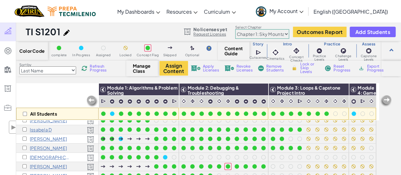
scroll to position [23, 0]
click at [97, 71] on span "Refresh Progress" at bounding box center [100, 68] width 20 height 8
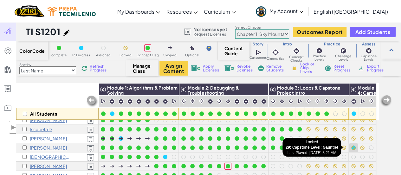
scroll to position [0, 0]
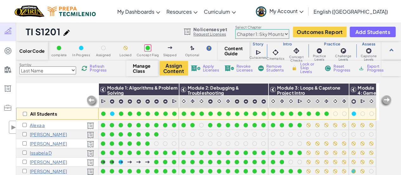
click at [62, 97] on div "All Students" at bounding box center [57, 101] width 82 height 37
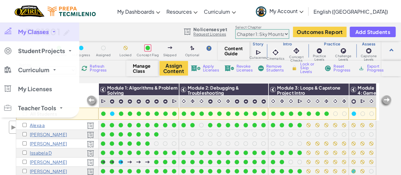
click at [13, 32] on link "My Classes" at bounding box center [39, 31] width 79 height 19
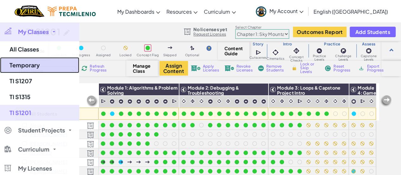
click at [39, 69] on link "Temporary" at bounding box center [39, 65] width 79 height 16
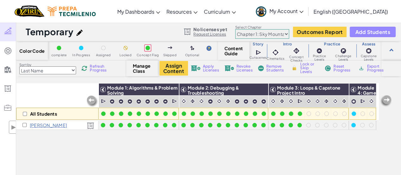
click at [359, 36] on button "Add Students" at bounding box center [373, 32] width 46 height 10
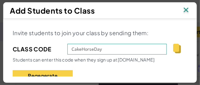
click at [183, 7] on img at bounding box center [186, 11] width 8 height 10
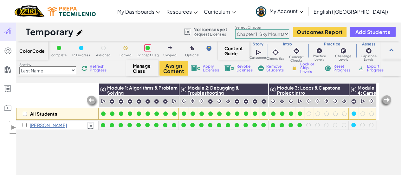
click at [183, 149] on div "All Students Module 1: Algorithms & Problem Solving Module 2: Debugging & Troub…" at bounding box center [197, 109] width 363 height 178
click at [39, 11] on img "Home" at bounding box center [29, 11] width 29 height 13
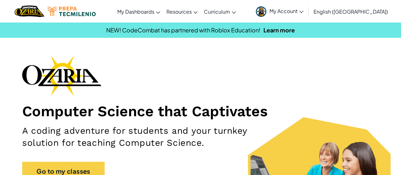
click at [129, 7] on div "Toggle navigation My Dashboards Ozaria Teacher Dashboard CodeCombat Teacher Das…" at bounding box center [200, 11] width 404 height 23
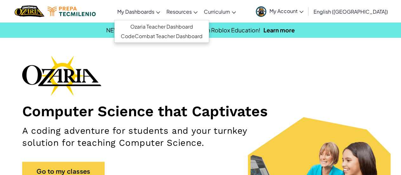
click at [146, 10] on span "My Dashboards" at bounding box center [135, 11] width 37 height 7
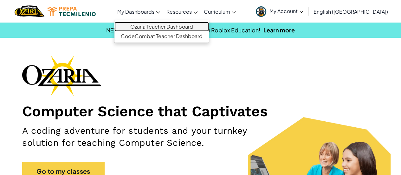
click at [153, 24] on link "Ozaria Teacher Dashboard" at bounding box center [161, 27] width 94 height 10
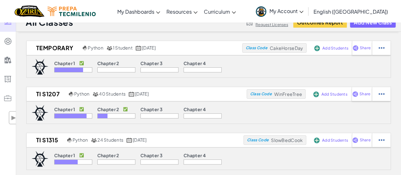
scroll to position [10, 0]
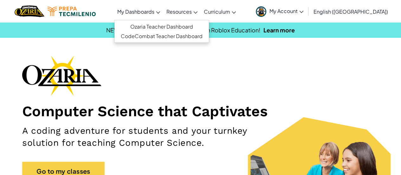
click at [152, 5] on link "My Dashboards" at bounding box center [138, 11] width 49 height 17
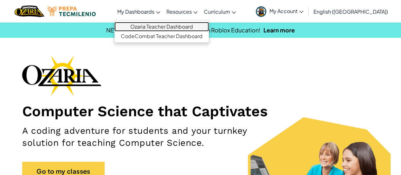
click at [157, 24] on link "Ozaria Teacher Dashboard" at bounding box center [161, 27] width 94 height 10
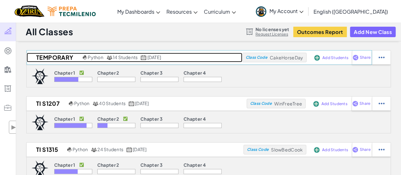
click at [110, 55] on img at bounding box center [110, 57] width 6 height 5
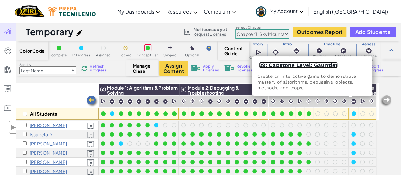
click at [308, 65] on link "29: Capstone Level: Gauntlet" at bounding box center [298, 65] width 79 height 6
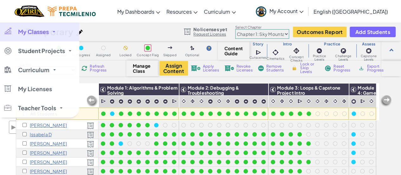
click at [22, 29] on span "My Classes" at bounding box center [33, 32] width 31 height 6
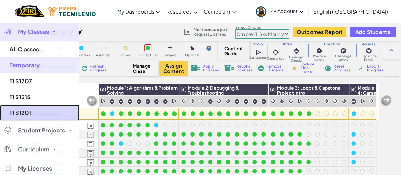
click at [25, 115] on link "TI S1201" at bounding box center [39, 113] width 79 height 16
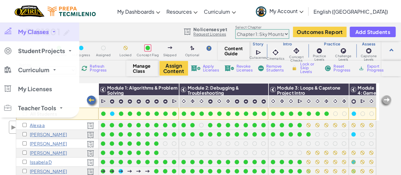
click at [3, 30] on link "My Classes" at bounding box center [39, 31] width 79 height 19
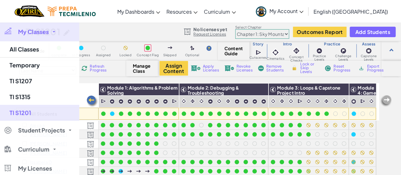
click at [3, 30] on link "My Classes" at bounding box center [39, 31] width 79 height 19
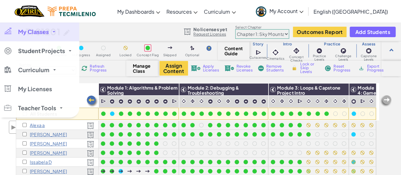
click at [3, 30] on link "My Classes" at bounding box center [39, 31] width 79 height 19
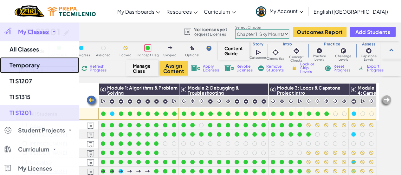
click at [31, 60] on link "Temporary" at bounding box center [39, 65] width 79 height 16
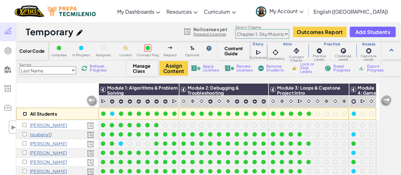
click at [24, 114] on input "checkbox" at bounding box center [25, 114] width 4 height 4
checkbox input "true"
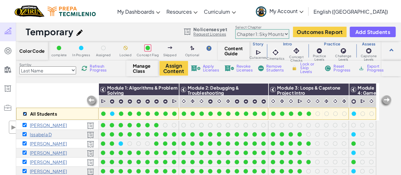
checkbox input "true"
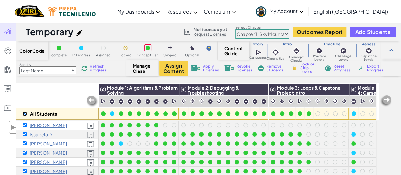
checkbox input "true"
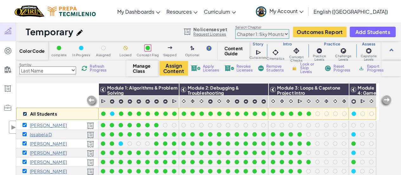
checkbox input "true"
click at [262, 63] on div "Assign Content Apply Licenses Revoke Licenses Remove Students Lock or Skip Leve…" at bounding box center [270, 68] width 222 height 15
click at [278, 69] on span "Remove Students" at bounding box center [275, 68] width 19 height 8
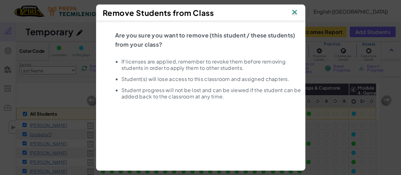
scroll to position [29, 0]
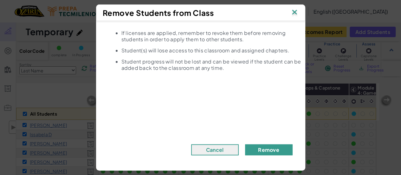
click at [259, 147] on button "Remove" at bounding box center [269, 149] width 48 height 11
drag, startPoint x: 259, startPoint y: 147, endPoint x: 86, endPoint y: 101, distance: 178.8
click at [86, 101] on div "Remove Students from Class Are you sure you want to remove (this student / thes…" at bounding box center [200, 87] width 401 height 175
click at [261, 146] on button "Remove" at bounding box center [269, 149] width 48 height 11
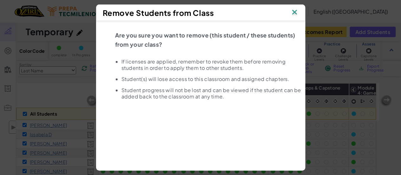
click at [297, 13] on img at bounding box center [294, 13] width 8 height 10
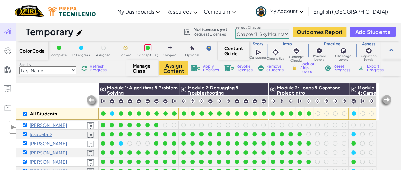
click at [48, 87] on div "All Students" at bounding box center [57, 101] width 82 height 37
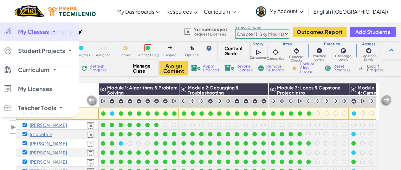
click at [27, 33] on span "My Classes" at bounding box center [33, 32] width 31 height 6
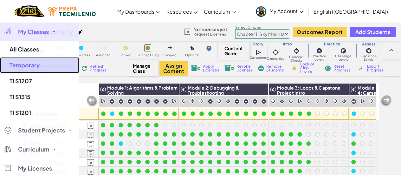
click at [31, 64] on link "Temporary" at bounding box center [39, 65] width 79 height 16
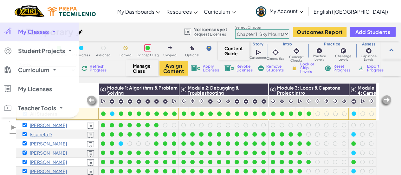
click at [33, 38] on link "My Classes" at bounding box center [39, 31] width 79 height 19
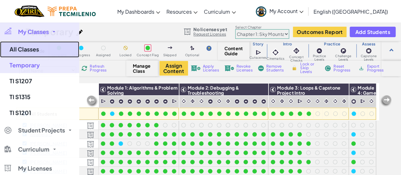
click at [32, 52] on link "All Classes" at bounding box center [39, 49] width 79 height 16
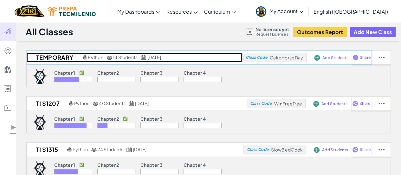
click at [61, 56] on h2 "Temporary" at bounding box center [54, 58] width 55 height 10
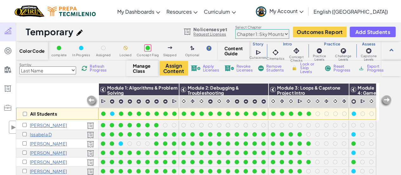
click at [71, 85] on div "All Students" at bounding box center [57, 101] width 82 height 37
